Goal: Transaction & Acquisition: Purchase product/service

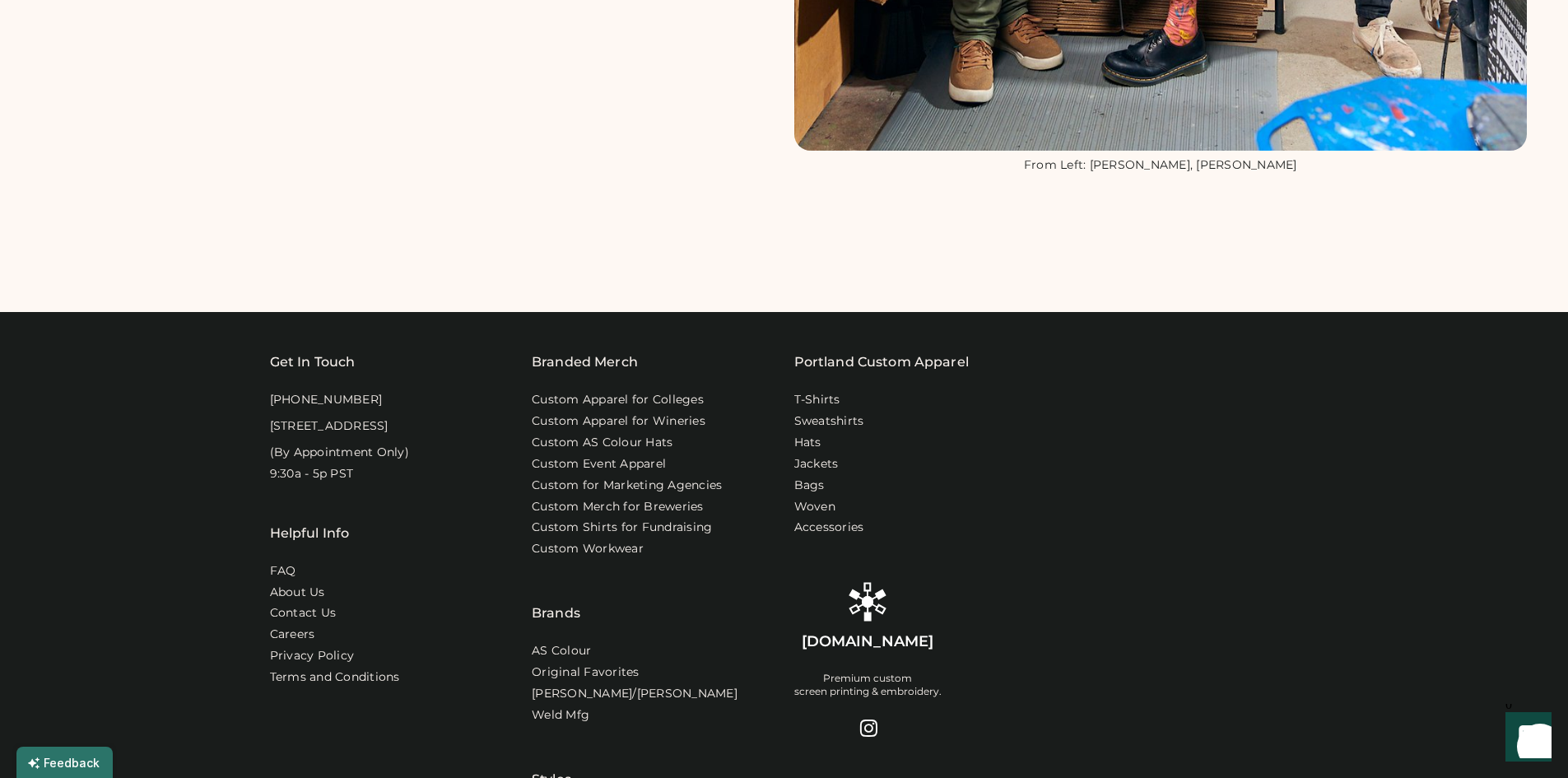
scroll to position [1482, 0]
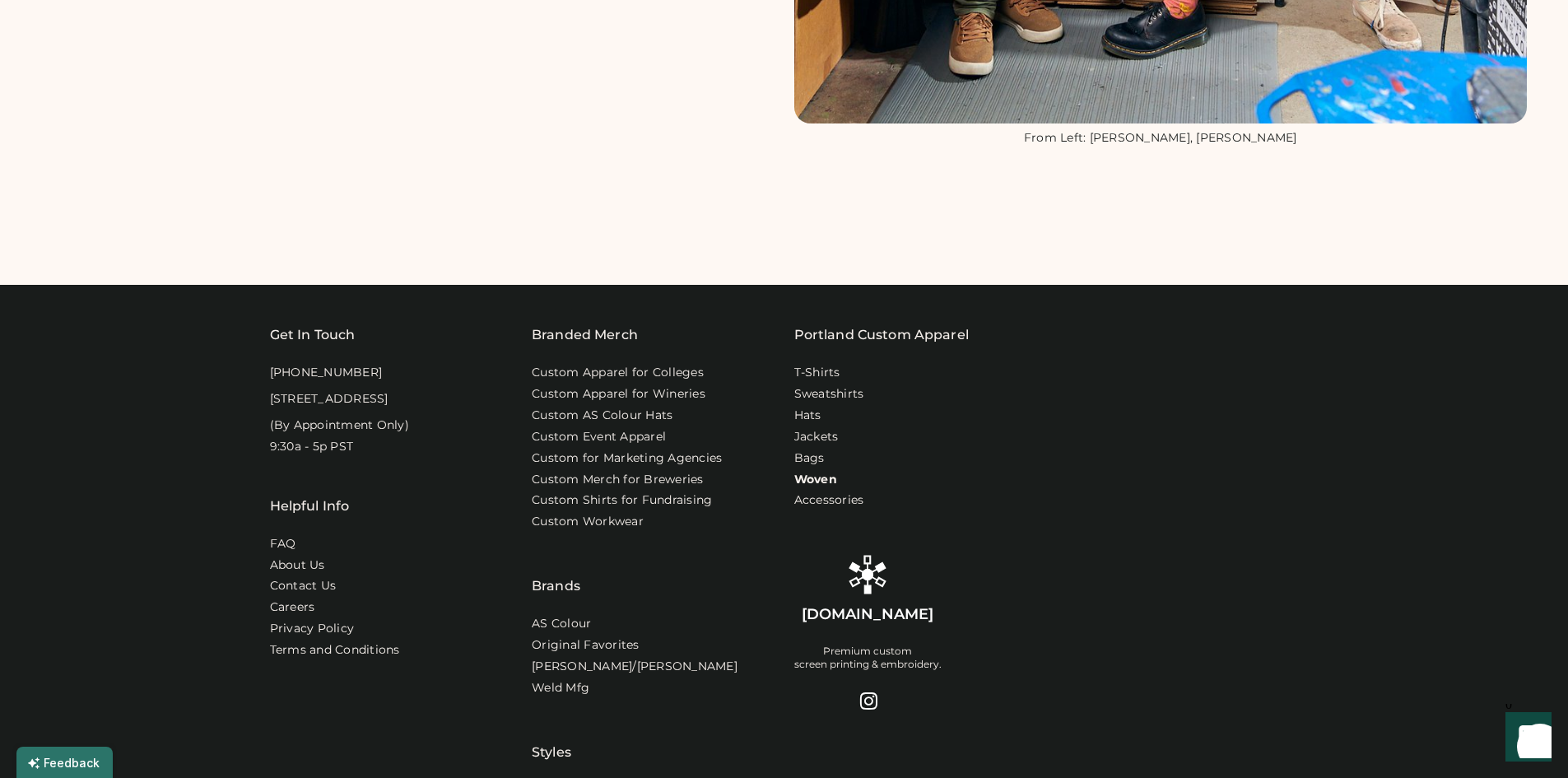
click at [823, 480] on link "Woven" at bounding box center [816, 480] width 42 height 16
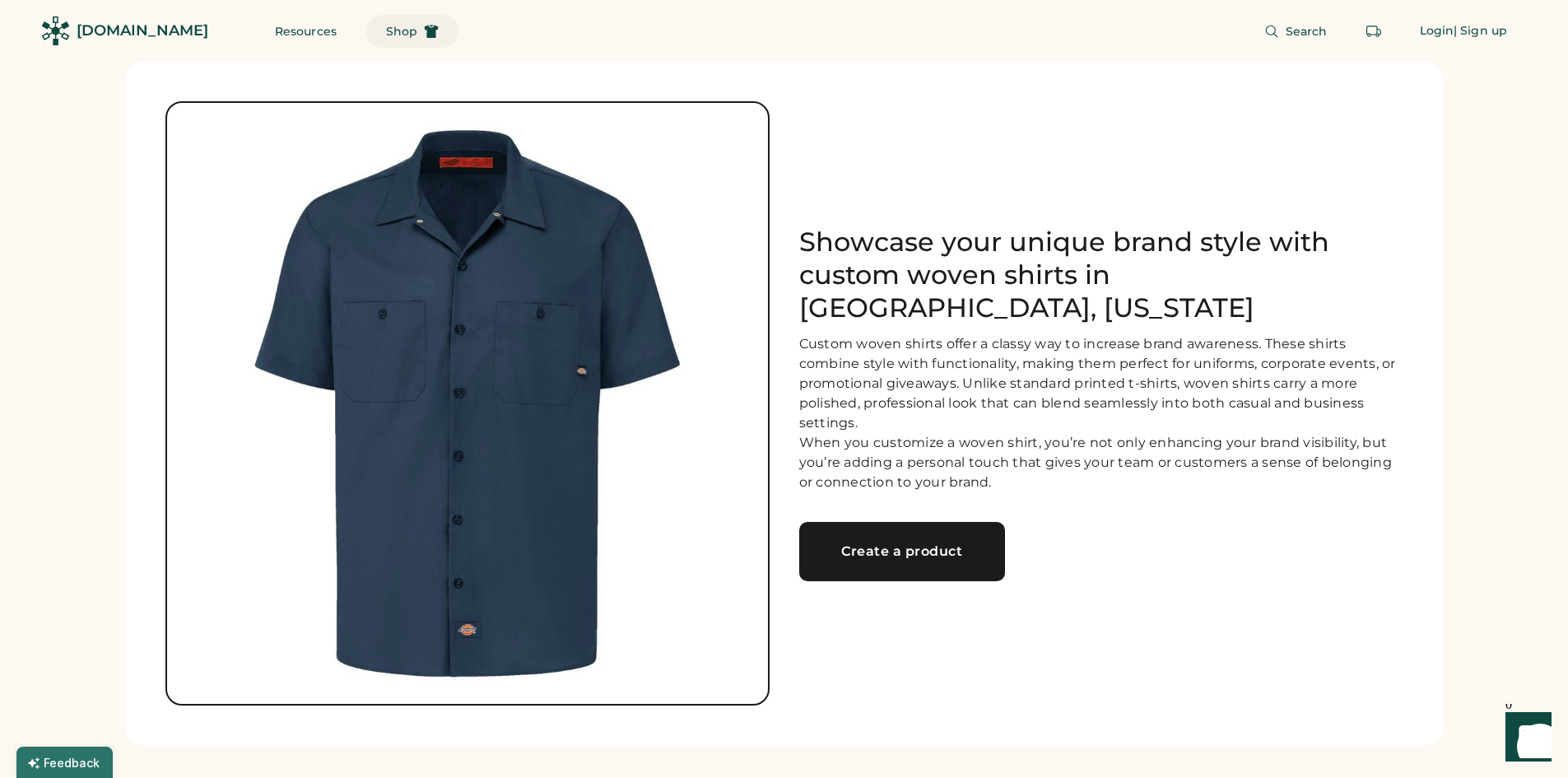
click at [386, 25] on span "Shop" at bounding box center [402, 31] width 31 height 12
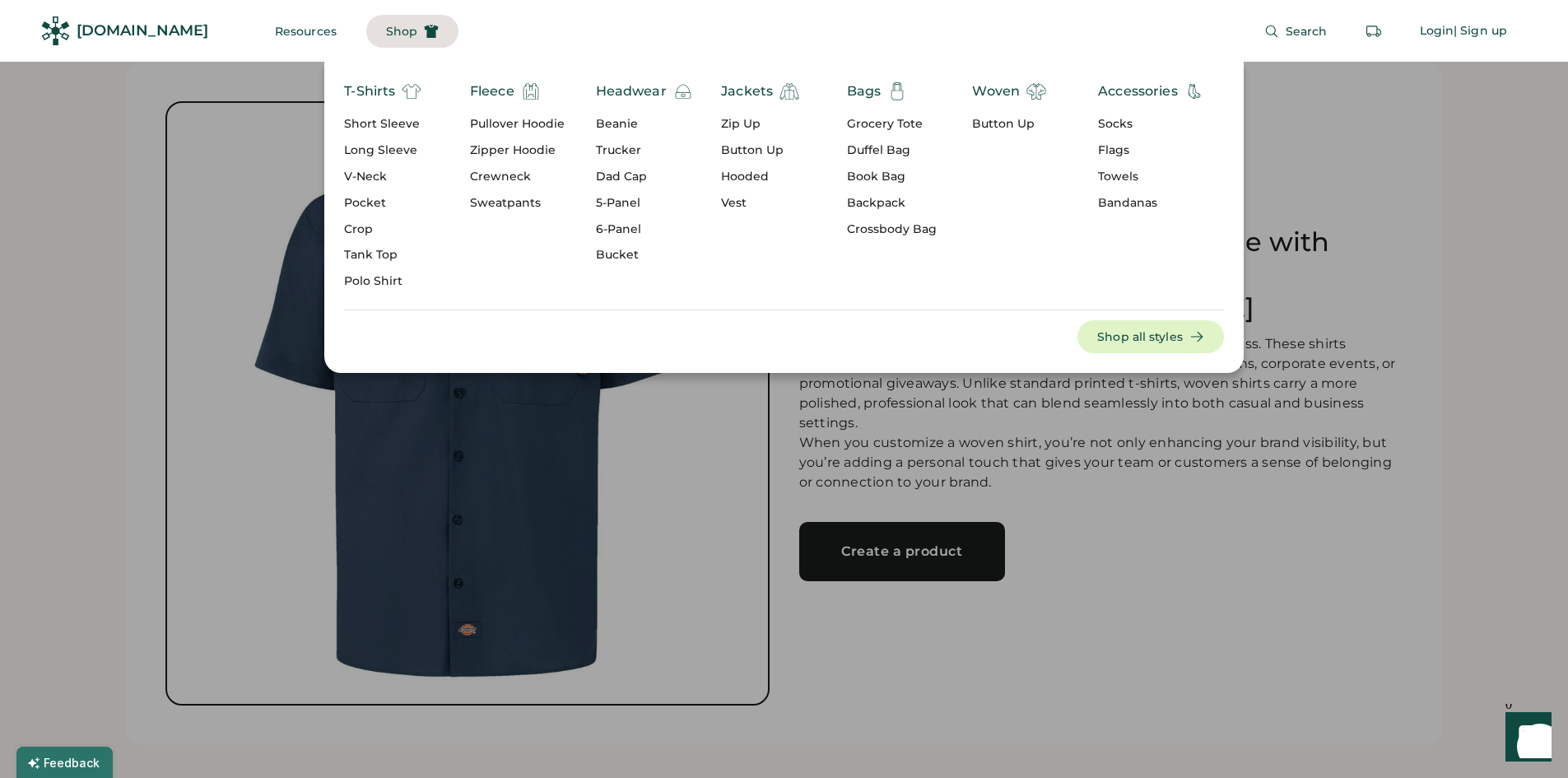
click at [632, 122] on div "Beanie" at bounding box center [644, 124] width 97 height 16
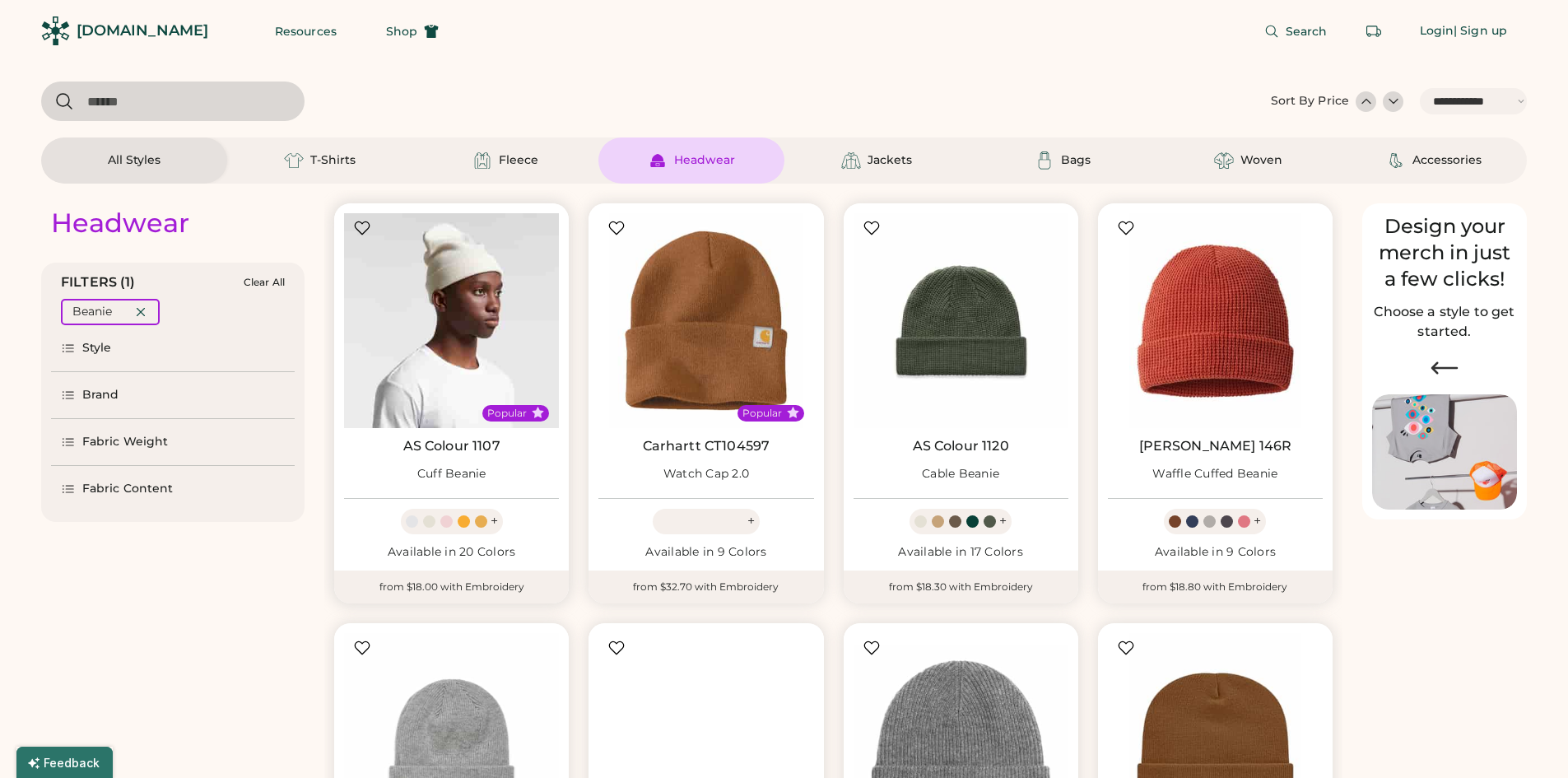
select select "*****"
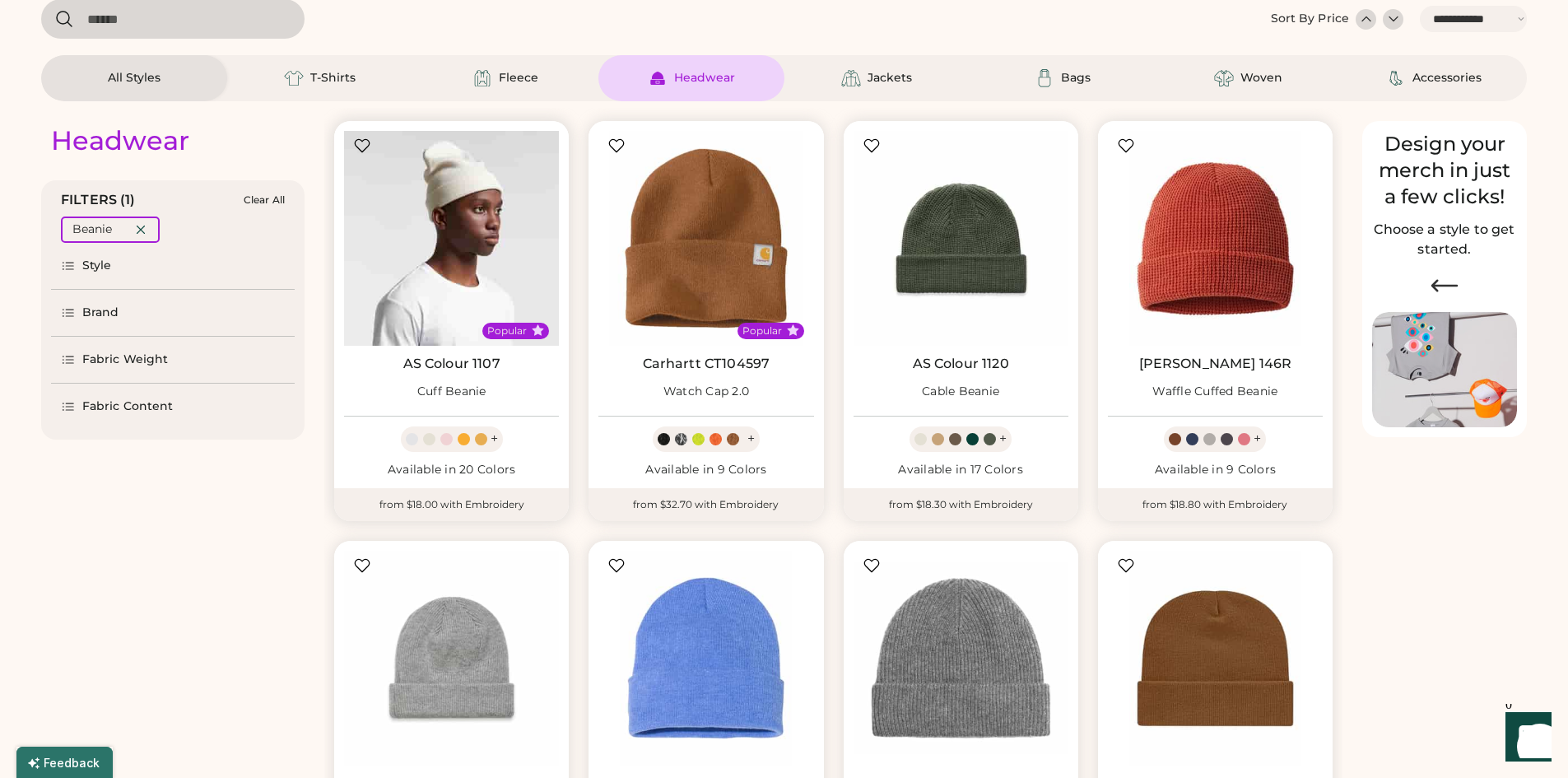
click at [439, 248] on img at bounding box center [451, 238] width 215 height 215
click at [430, 316] on img at bounding box center [451, 238] width 215 height 215
